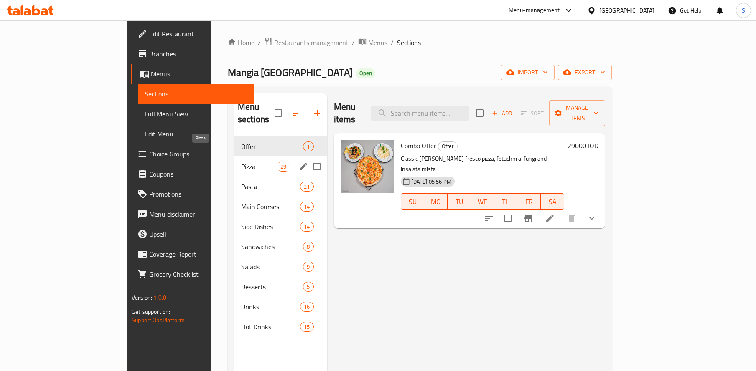
click at [241, 162] on span "Pizza" at bounding box center [259, 167] width 36 height 10
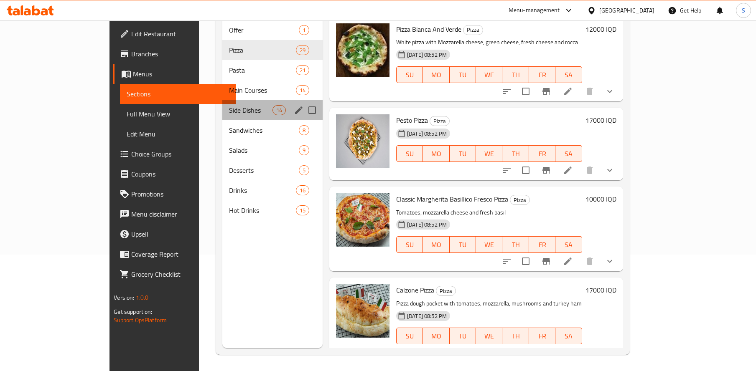
click at [222, 103] on div "Side Dishes 14" at bounding box center [272, 110] width 100 height 20
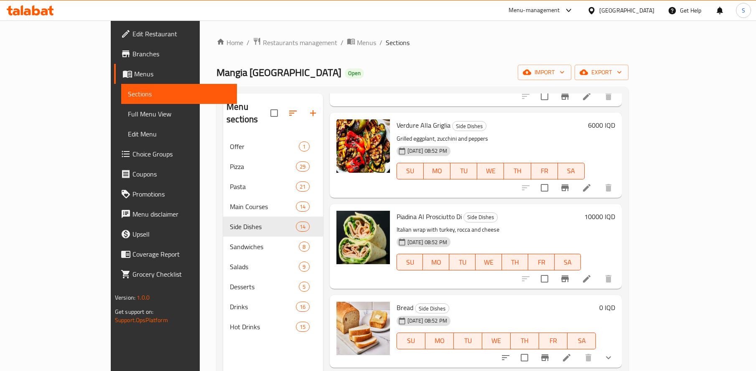
click at [386, 43] on span "Sections" at bounding box center [398, 43] width 24 height 10
click at [357, 41] on span "Menus" at bounding box center [366, 43] width 19 height 10
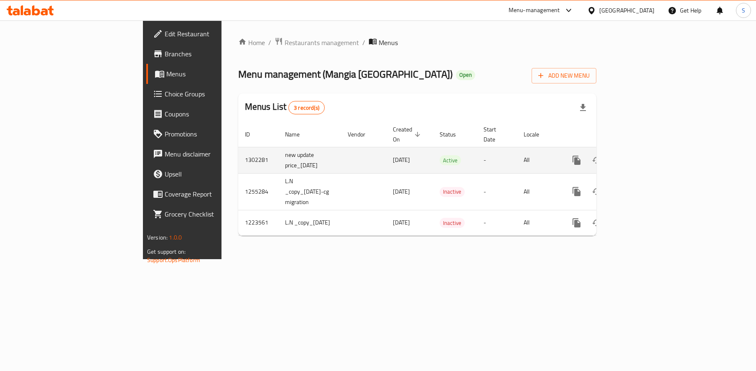
click at [640, 157] on icon "enhanced table" at bounding box center [637, 161] width 8 height 8
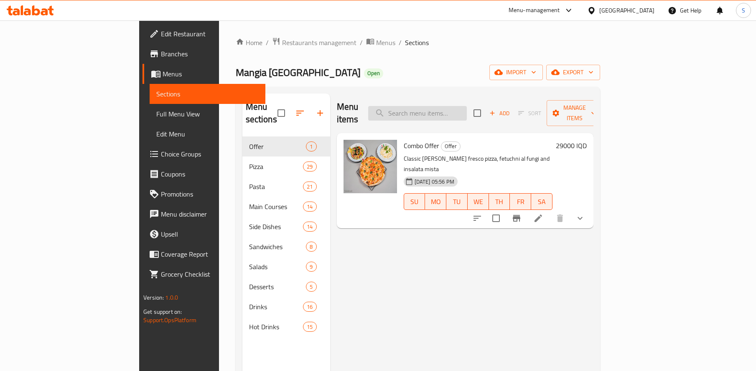
click at [467, 108] on input "search" at bounding box center [417, 113] width 99 height 15
type input "["
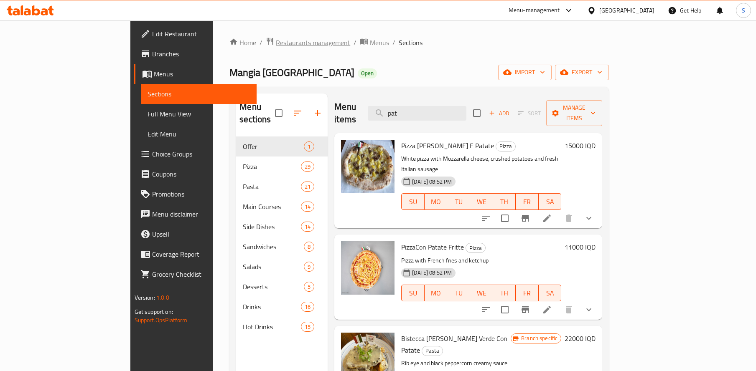
type input "pat"
click at [276, 38] on span "Restaurants management" at bounding box center [313, 43] width 74 height 10
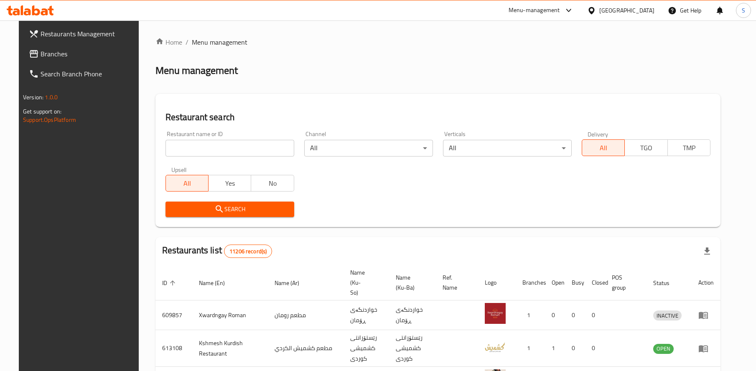
click at [168, 154] on input "search" at bounding box center [229, 148] width 129 height 17
paste input "Shake Shake"
type input "Shake Shake"
click at [221, 208] on button "Search" at bounding box center [229, 209] width 129 height 15
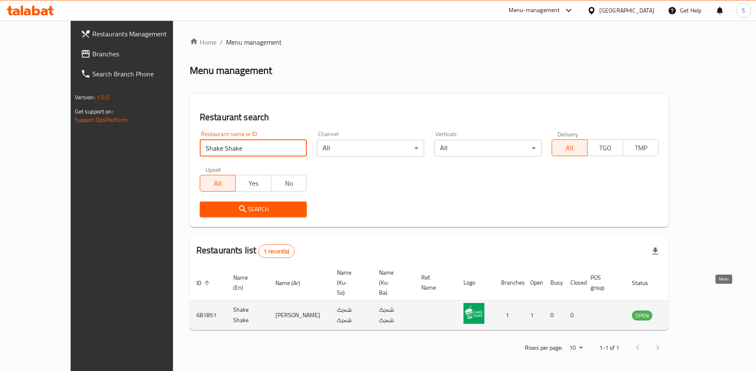
click at [686, 310] on icon "enhanced table" at bounding box center [681, 315] width 10 height 10
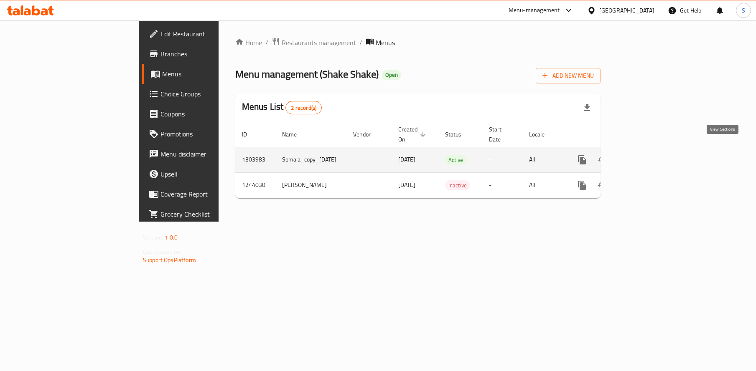
click at [646, 156] on icon "enhanced table" at bounding box center [642, 160] width 8 height 8
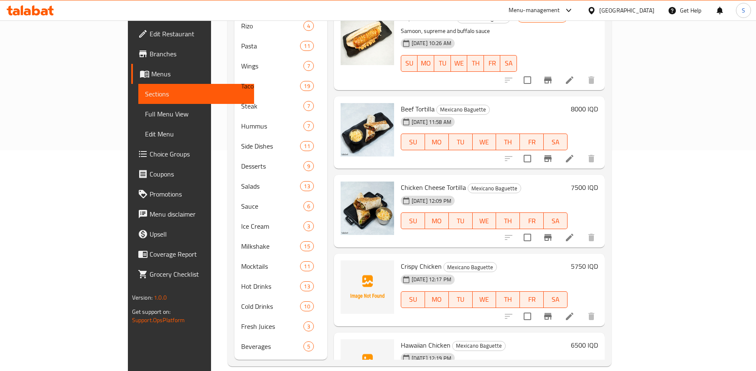
scroll to position [220, 0]
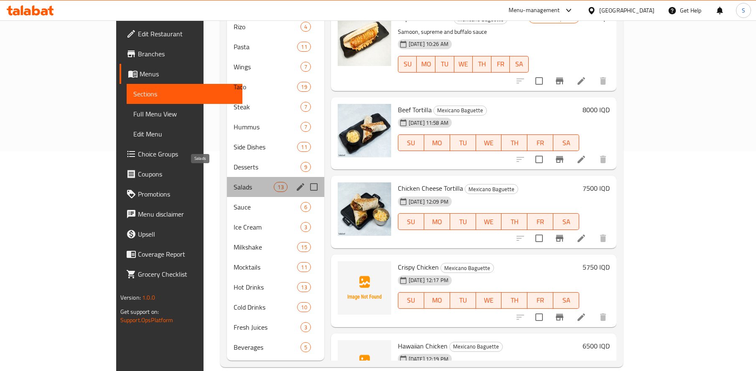
click at [234, 182] on span "Salads" at bounding box center [254, 187] width 41 height 10
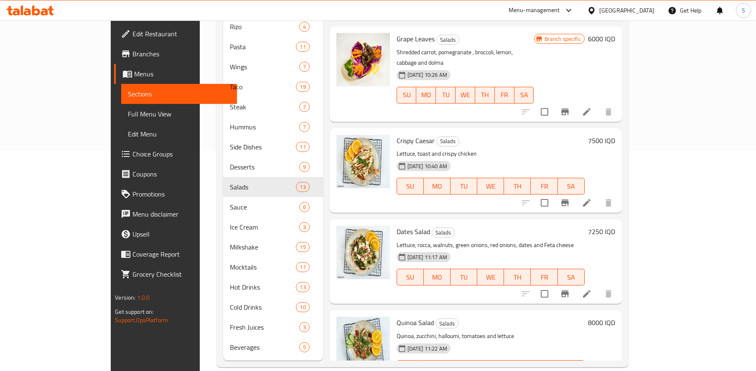
scroll to position [727, 0]
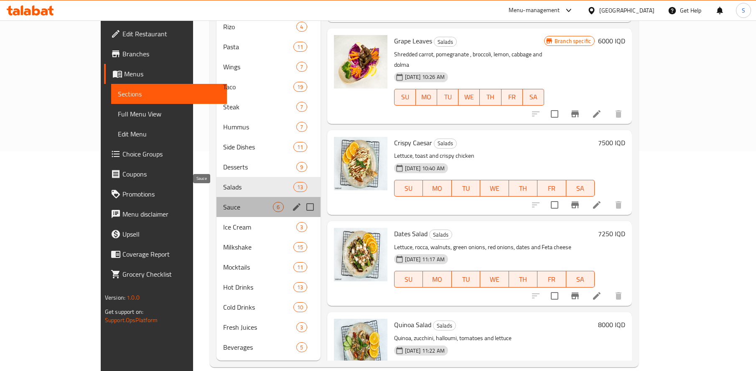
click at [223, 202] on span "Sauce" at bounding box center [248, 207] width 50 height 10
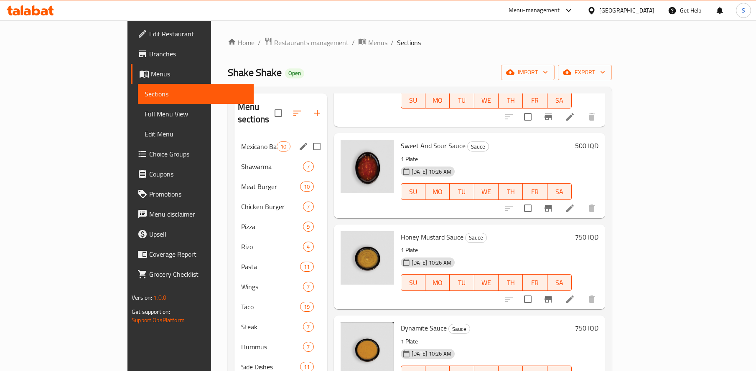
click at [241, 142] on span "Mexicano Baguette" at bounding box center [259, 147] width 36 height 10
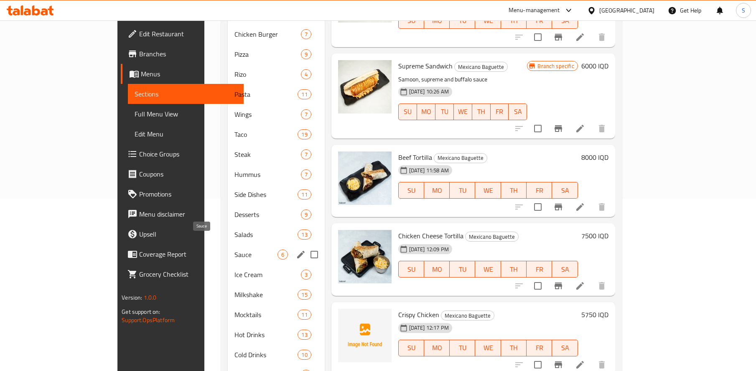
scroll to position [133, 0]
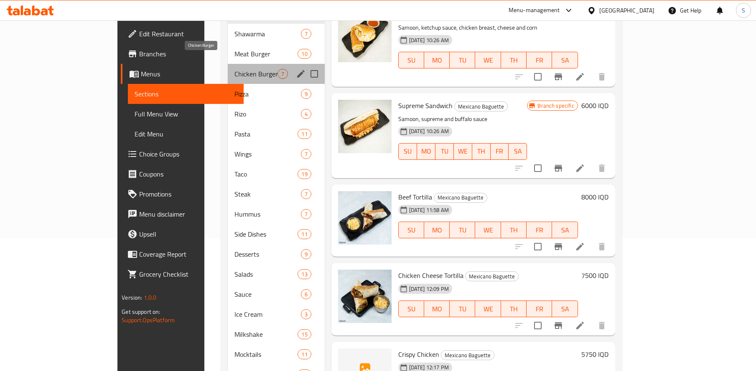
click at [234, 69] on span "Chicken Burger" at bounding box center [255, 74] width 43 height 10
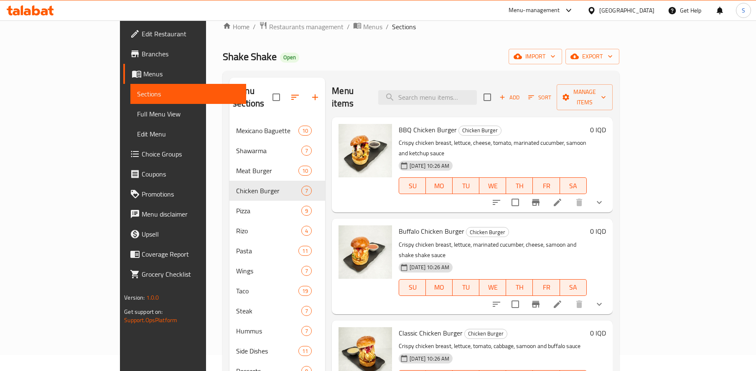
scroll to position [14, 0]
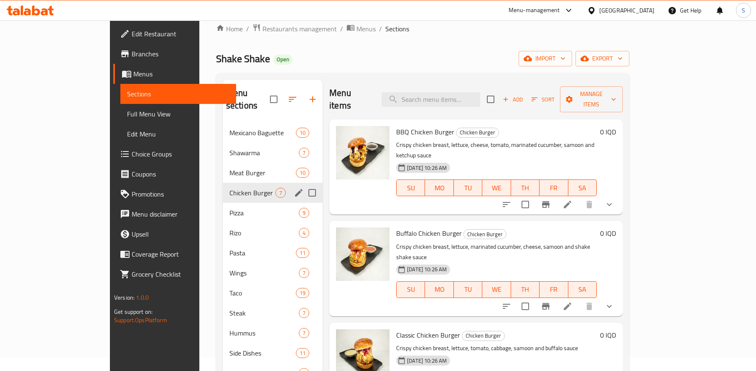
click at [229, 168] on span "Meat Burger" at bounding box center [262, 173] width 66 height 10
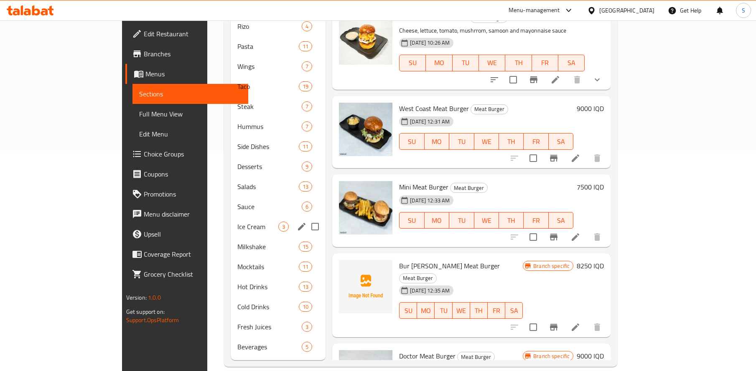
scroll to position [220, 0]
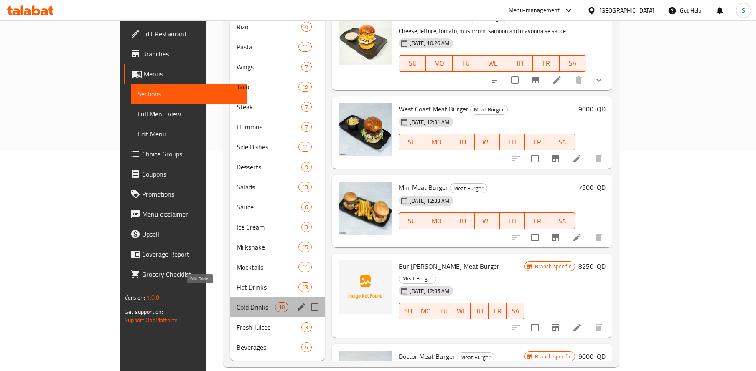
click at [236, 302] on span "Cold Drinks" at bounding box center [255, 307] width 39 height 10
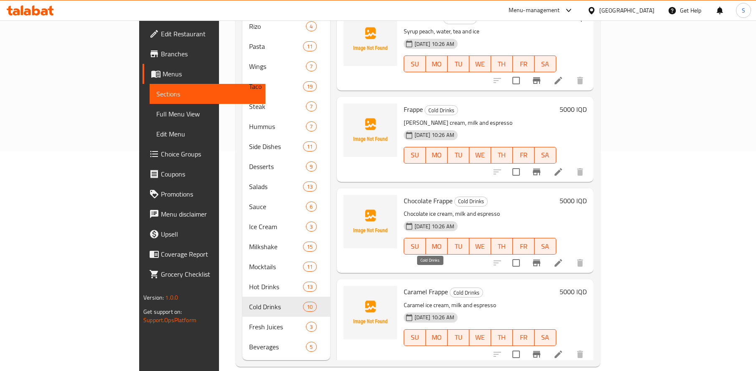
scroll to position [220, 0]
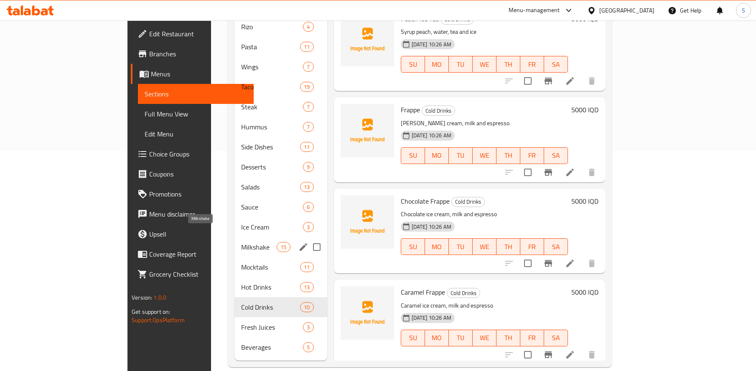
click at [241, 242] on span "Milkshake" at bounding box center [259, 247] width 36 height 10
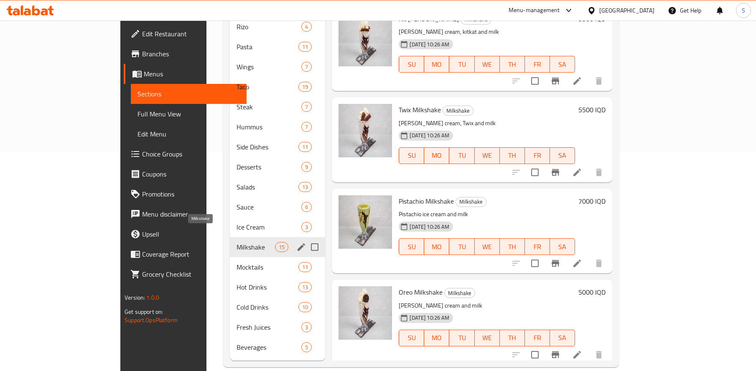
click at [236, 242] on span "Milkshake" at bounding box center [255, 247] width 39 height 10
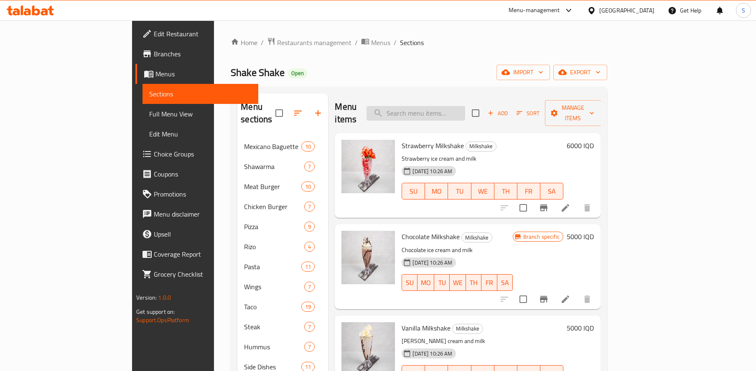
click at [465, 109] on input "search" at bounding box center [415, 113] width 99 height 15
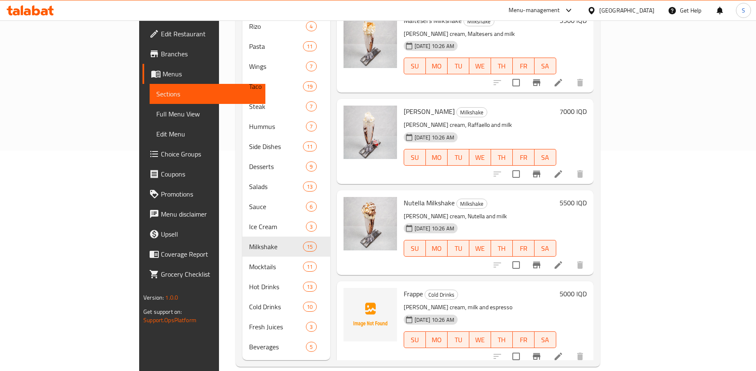
scroll to position [220, 0]
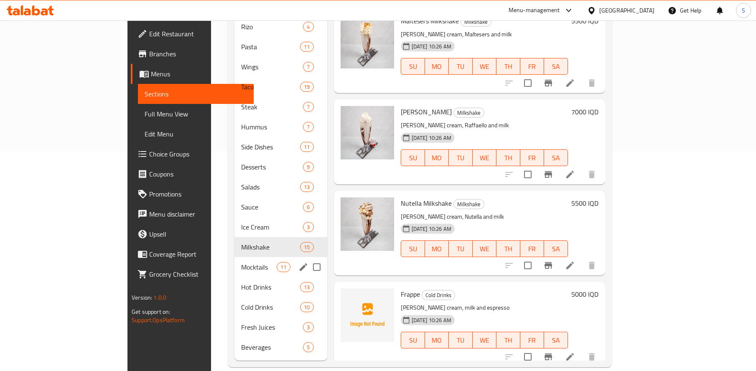
type input "vani"
click at [241, 282] on span "Hot Drinks" at bounding box center [259, 287] width 36 height 10
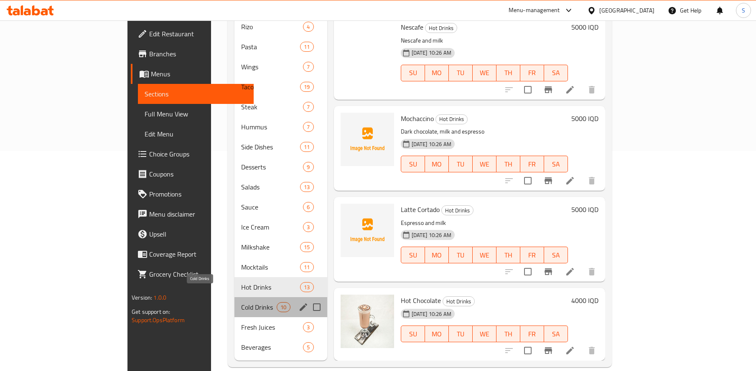
click at [241, 302] on span "Cold Drinks" at bounding box center [259, 307] width 36 height 10
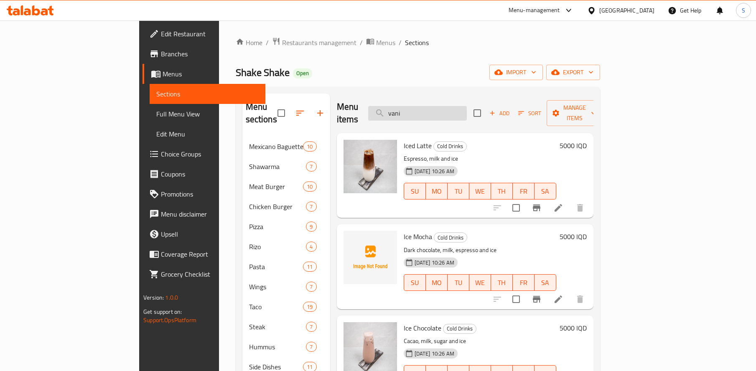
click at [467, 106] on input "vani" at bounding box center [417, 113] width 99 height 15
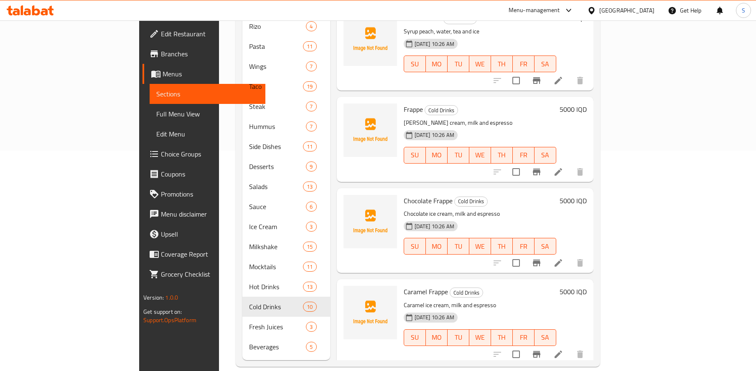
scroll to position [220, 0]
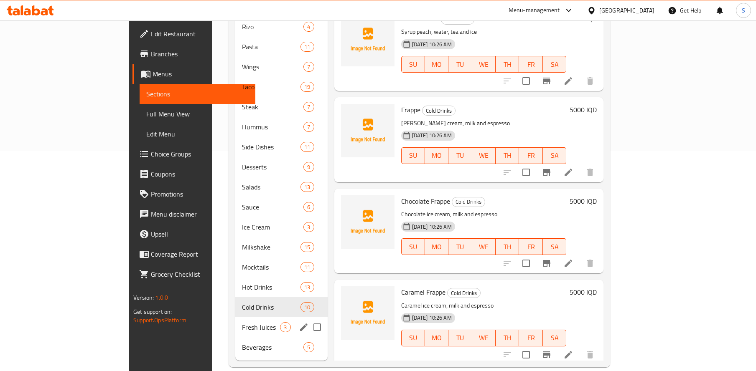
click at [235, 321] on div "Fresh Juices 3" at bounding box center [281, 328] width 92 height 20
